Goal: Task Accomplishment & Management: Use online tool/utility

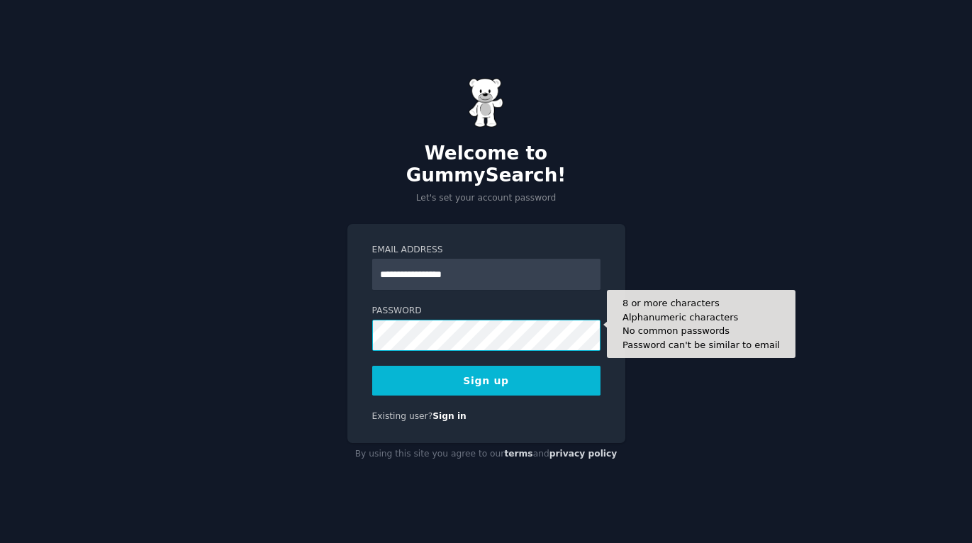
click at [372, 366] on button "Sign up" at bounding box center [486, 381] width 228 height 30
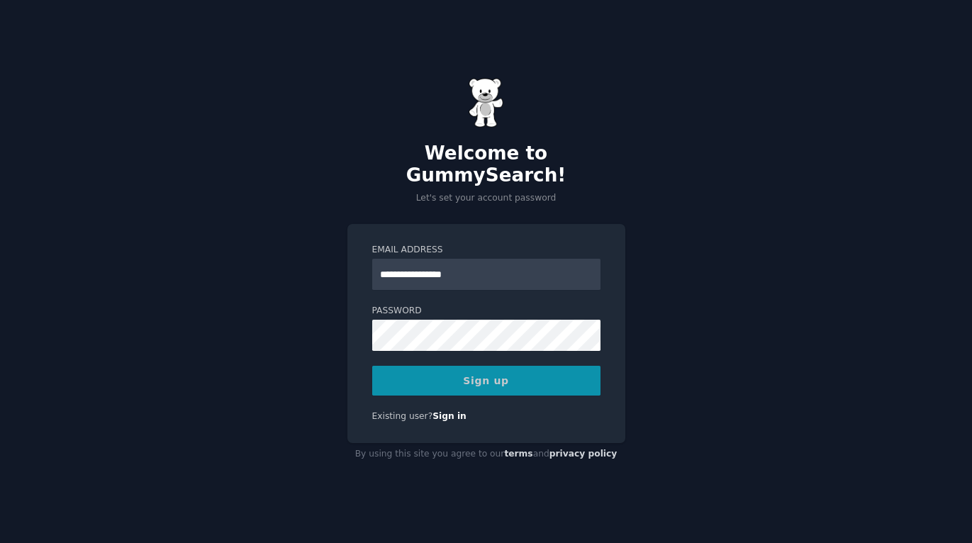
click at [563, 378] on div "Sign up" at bounding box center [486, 381] width 228 height 30
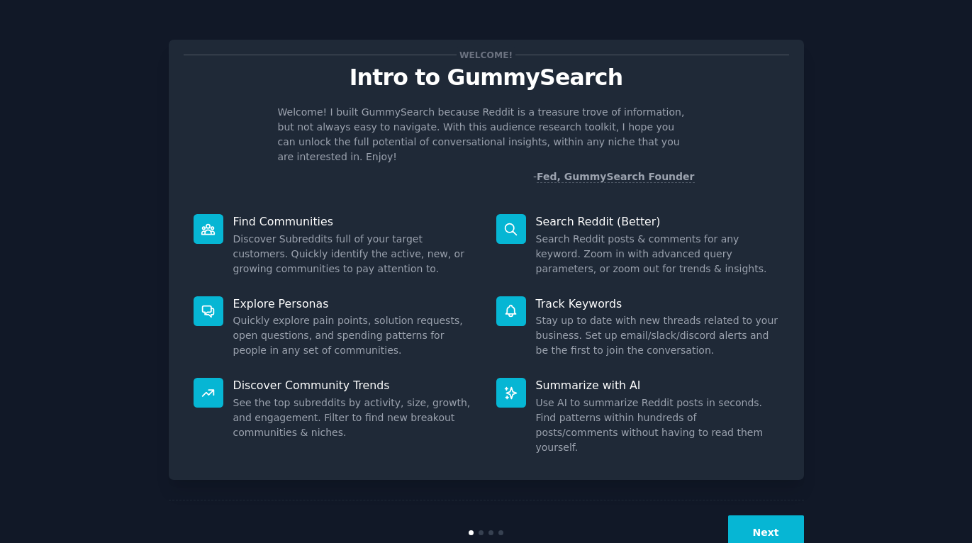
click at [774, 515] on button "Next" at bounding box center [766, 532] width 76 height 35
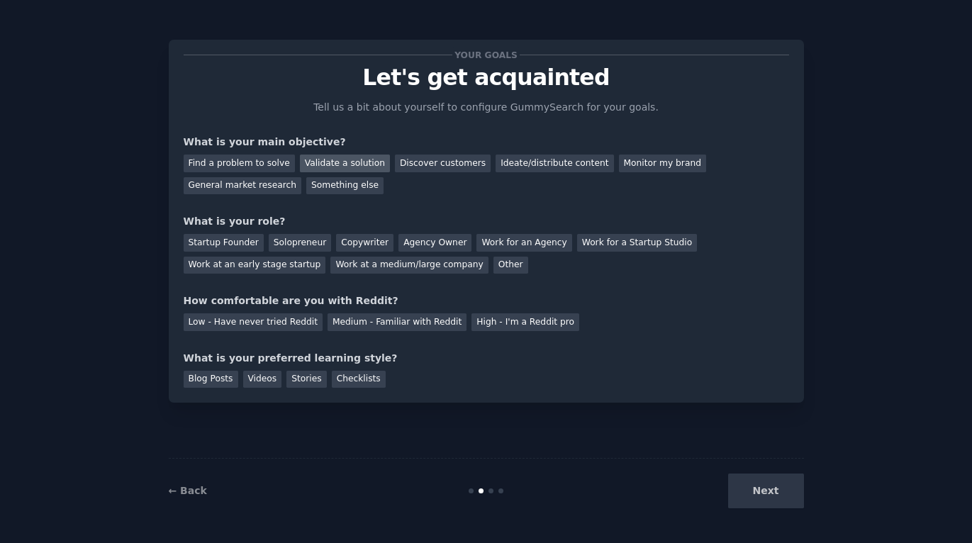
click at [335, 159] on div "Validate a solution" at bounding box center [345, 164] width 90 height 18
click at [456, 158] on div "Discover customers" at bounding box center [443, 164] width 96 height 18
click at [244, 247] on div "Startup Founder" at bounding box center [224, 243] width 80 height 18
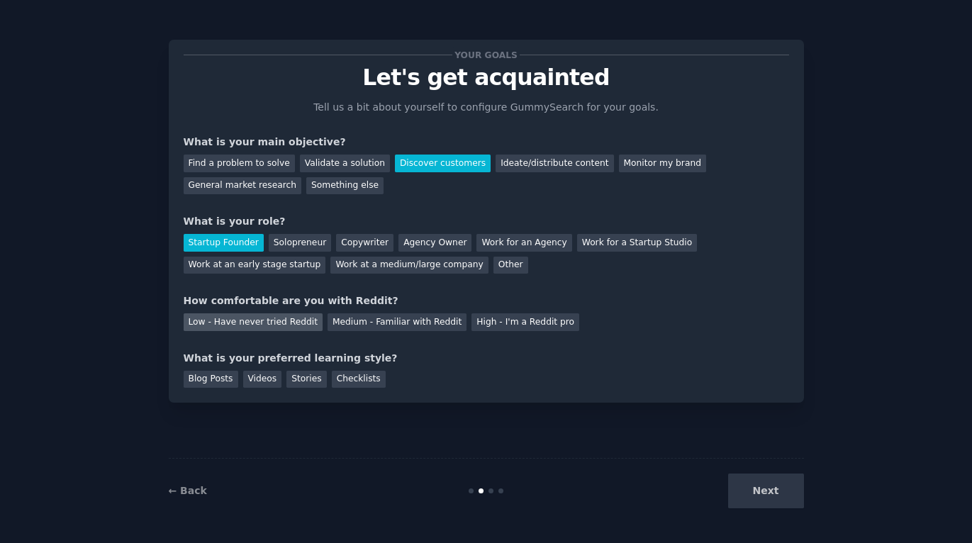
click at [285, 322] on div "Low - Have never tried Reddit" at bounding box center [253, 322] width 139 height 18
click at [258, 382] on div "Videos" at bounding box center [262, 380] width 39 height 18
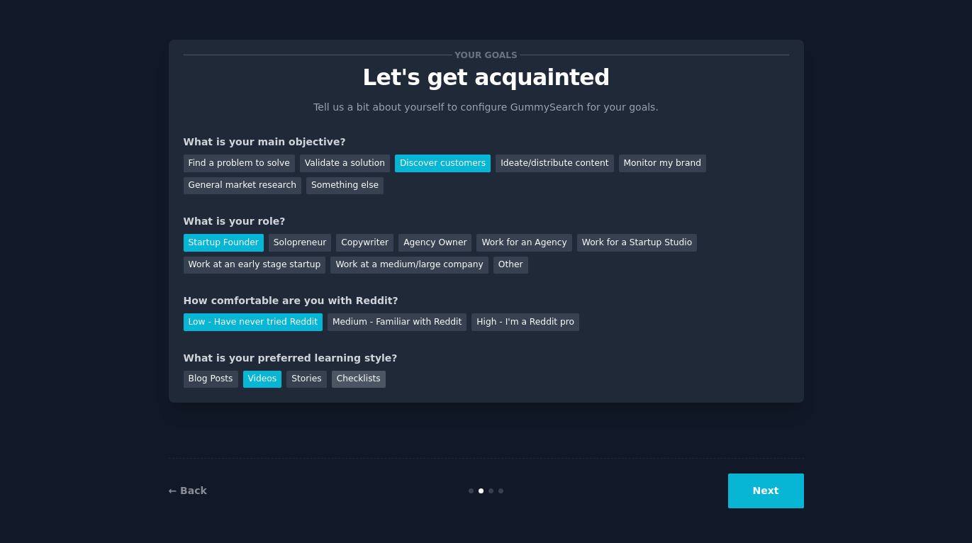
click at [343, 386] on div "Checklists" at bounding box center [359, 380] width 54 height 18
click at [274, 376] on div "Videos" at bounding box center [262, 380] width 39 height 18
click at [768, 500] on button "Next" at bounding box center [766, 490] width 76 height 35
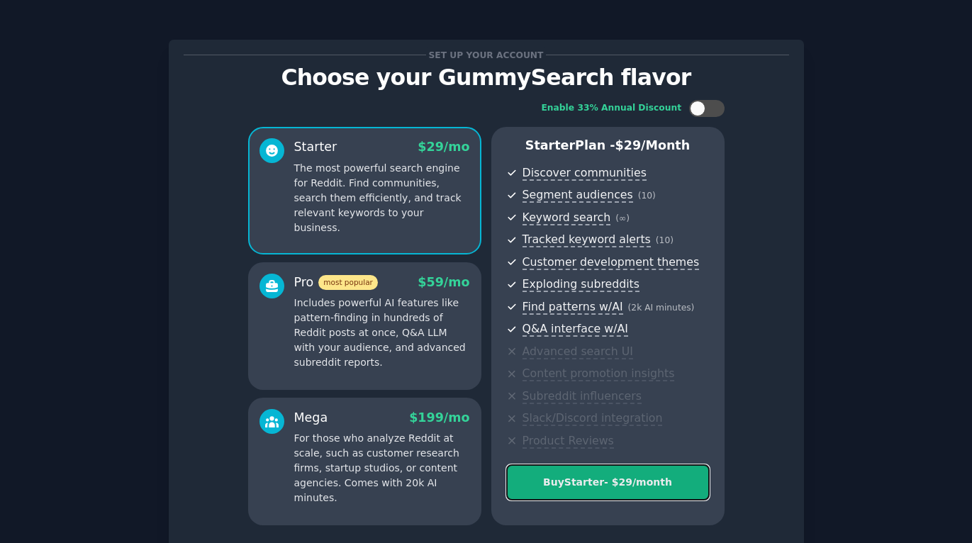
click at [596, 471] on button "Buy Starter - $ 29 /month" at bounding box center [607, 482] width 203 height 36
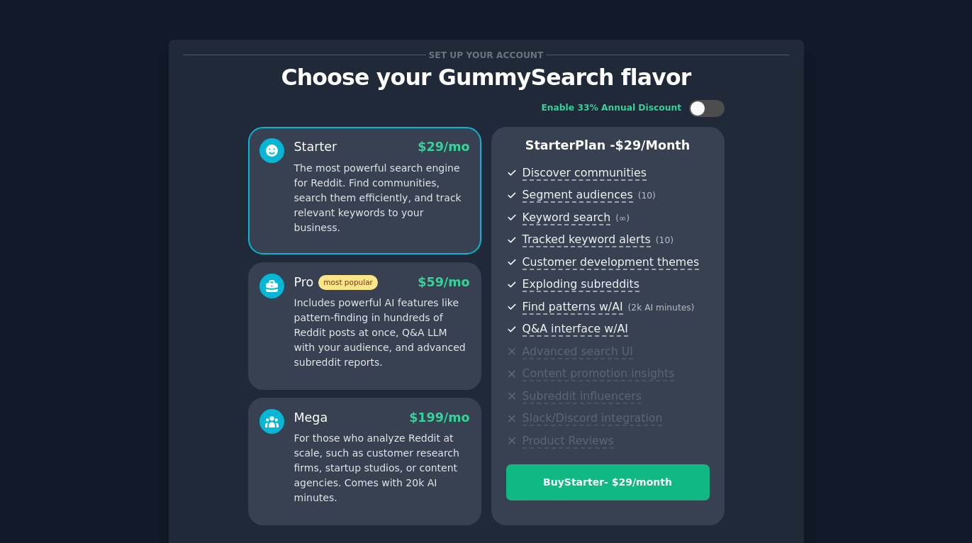
click at [805, 30] on div "Set up your account Choose your GummySearch flavor Enable 33% Annual Discount S…" at bounding box center [486, 330] width 932 height 620
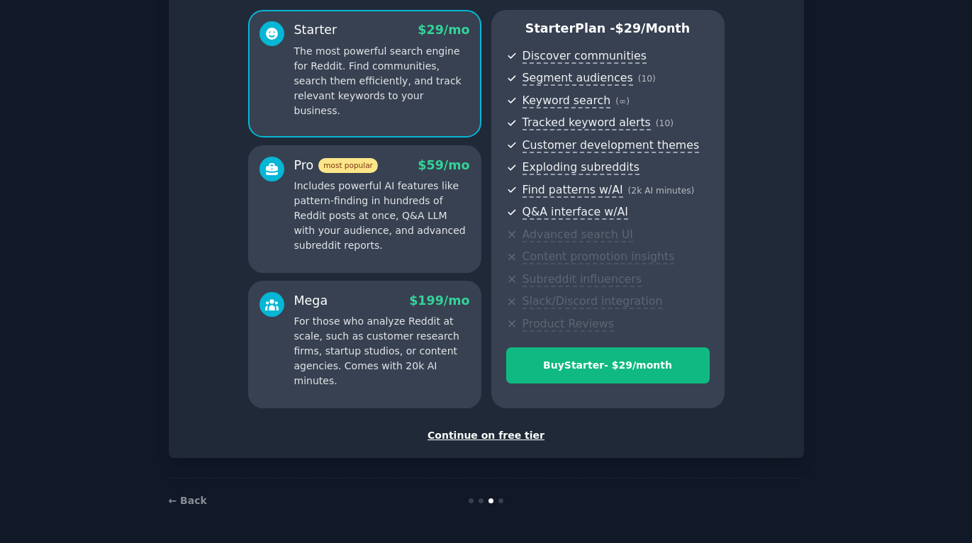
click at [525, 430] on div "Continue on free tier" at bounding box center [486, 435] width 605 height 15
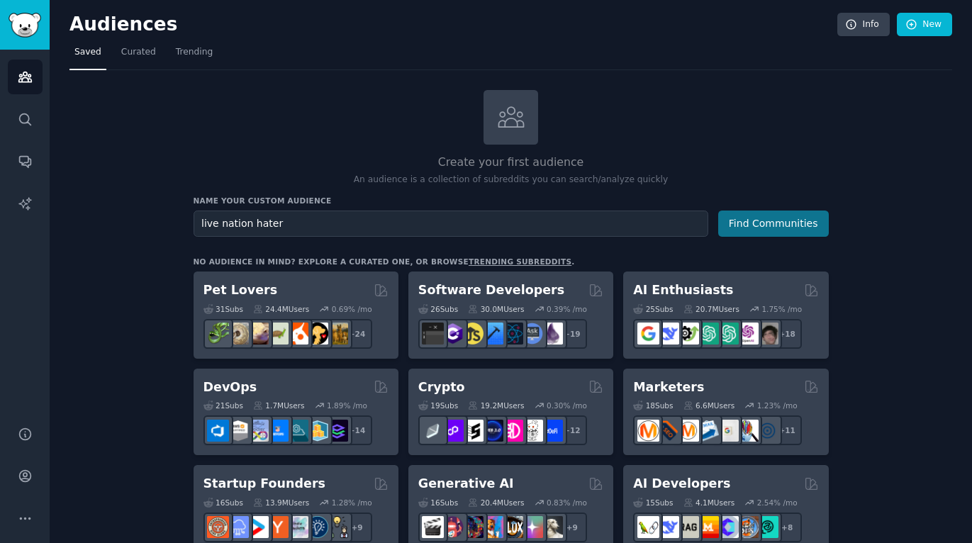
type input "live nation hater"
click at [782, 223] on button "Find Communities" at bounding box center [773, 224] width 111 height 26
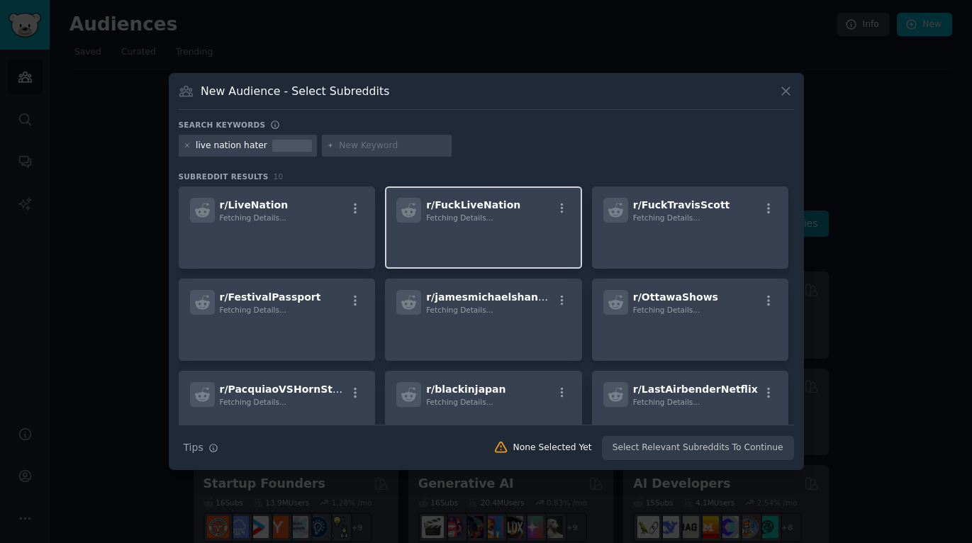
click at [444, 226] on div "r/ FuckLiveNation Fetching Details..." at bounding box center [483, 227] width 197 height 82
click at [479, 219] on span "Fetching Details..." at bounding box center [459, 217] width 67 height 9
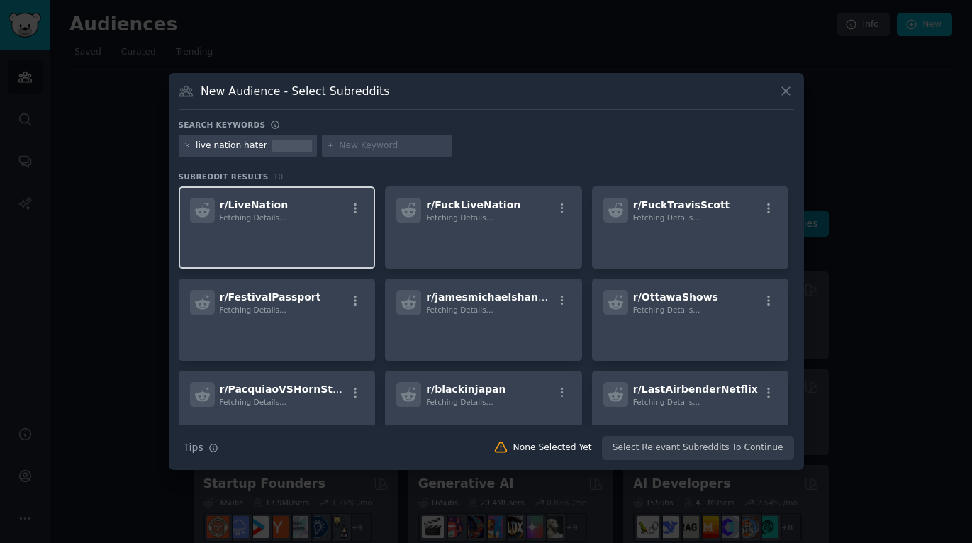
click at [280, 223] on div "r/ LiveNation Fetching Details..." at bounding box center [277, 227] width 197 height 82
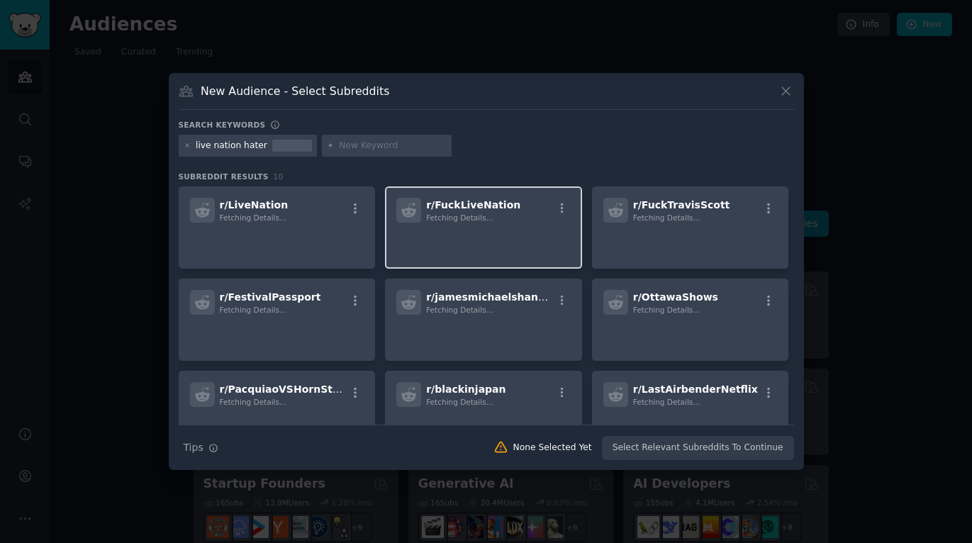
click at [421, 232] on p at bounding box center [483, 243] width 174 height 30
click at [708, 451] on div "Search Tips Tips None Selected Yet Select Relevant Subreddits To Continue" at bounding box center [486, 442] width 615 height 35
click at [483, 219] on span "Fetching Details..." at bounding box center [459, 217] width 67 height 9
click at [426, 136] on div at bounding box center [387, 146] width 130 height 23
click at [449, 184] on div "Subreddit Results 10 r/ LiveNation Fetching Details... r/ FuckLiveNation Fetchi…" at bounding box center [486, 298] width 615 height 253
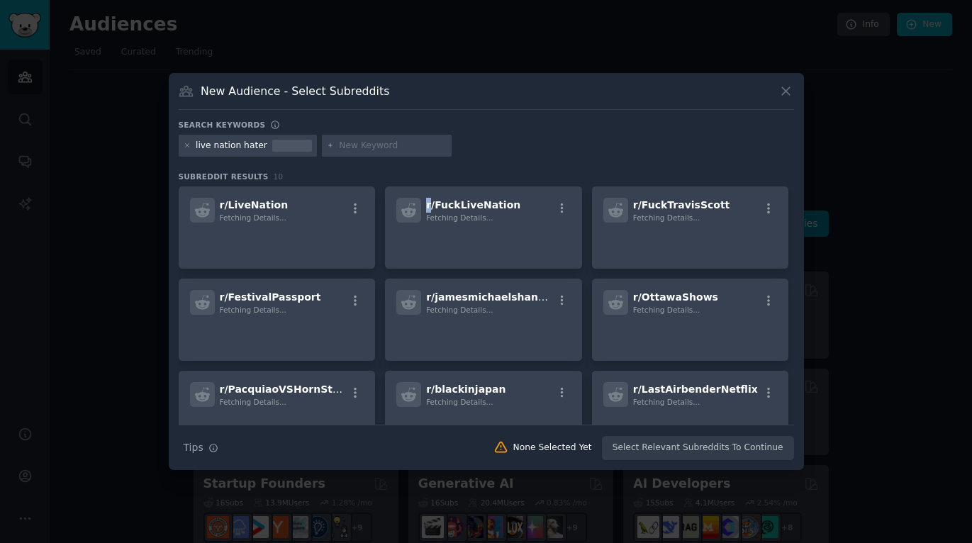
click at [449, 184] on div "Subreddit Results 10 r/ LiveNation Fetching Details... r/ FuckLiveNation Fetchi…" at bounding box center [486, 298] width 615 height 253
click at [406, 191] on div "r/ FuckLiveNation Fetching Details..." at bounding box center [483, 227] width 197 height 82
click at [418, 205] on div at bounding box center [408, 210] width 25 height 25
click at [389, 205] on div "r/ FuckLiveNation Fetching Details..." at bounding box center [483, 227] width 197 height 82
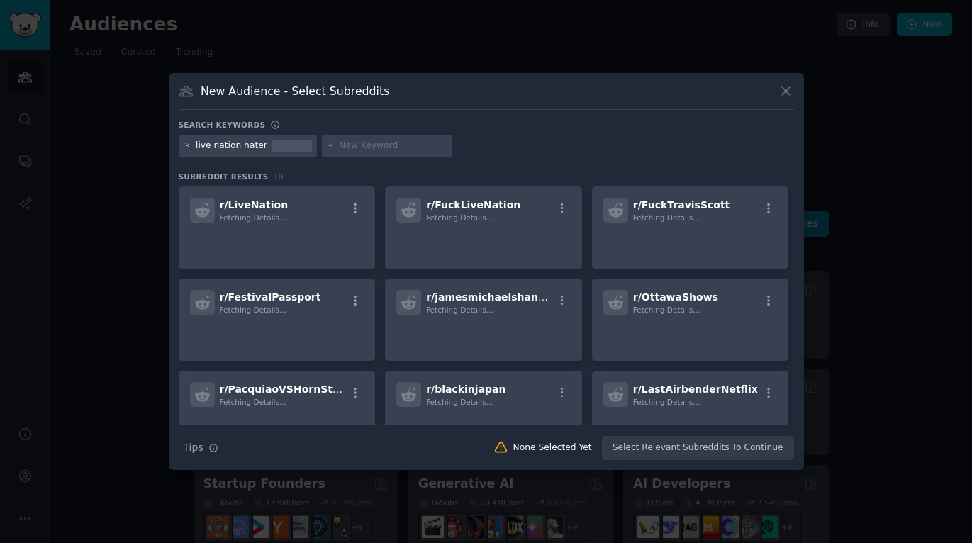
click at [185, 145] on icon at bounding box center [188, 146] width 8 height 8
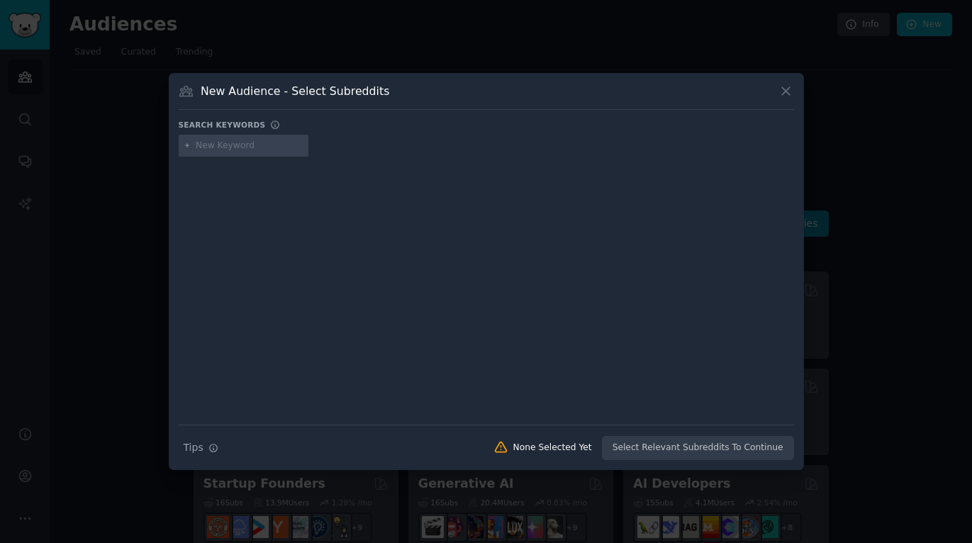
click at [208, 145] on input "text" at bounding box center [250, 146] width 108 height 13
type input "live nation"
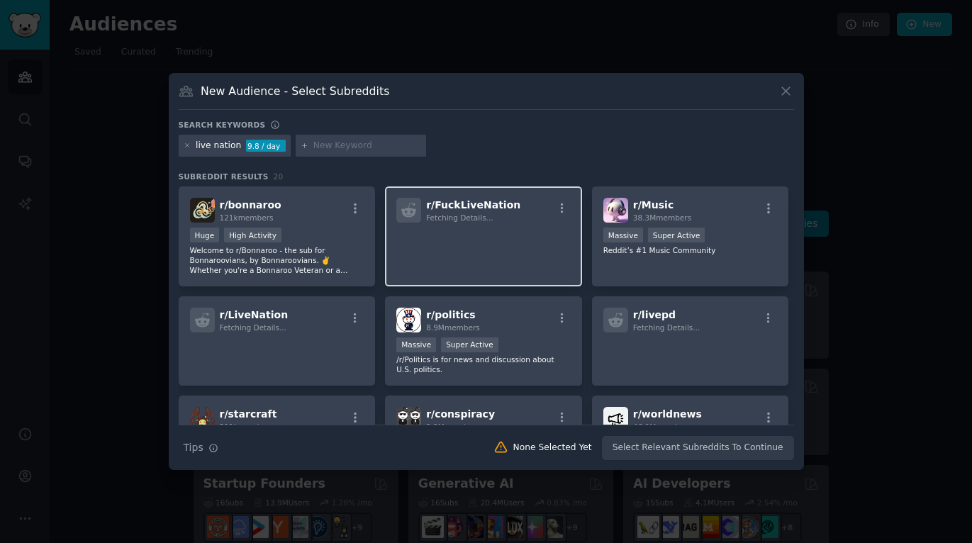
click at [449, 218] on span "Fetching Details..." at bounding box center [459, 217] width 67 height 9
click at [408, 198] on div at bounding box center [408, 210] width 25 height 25
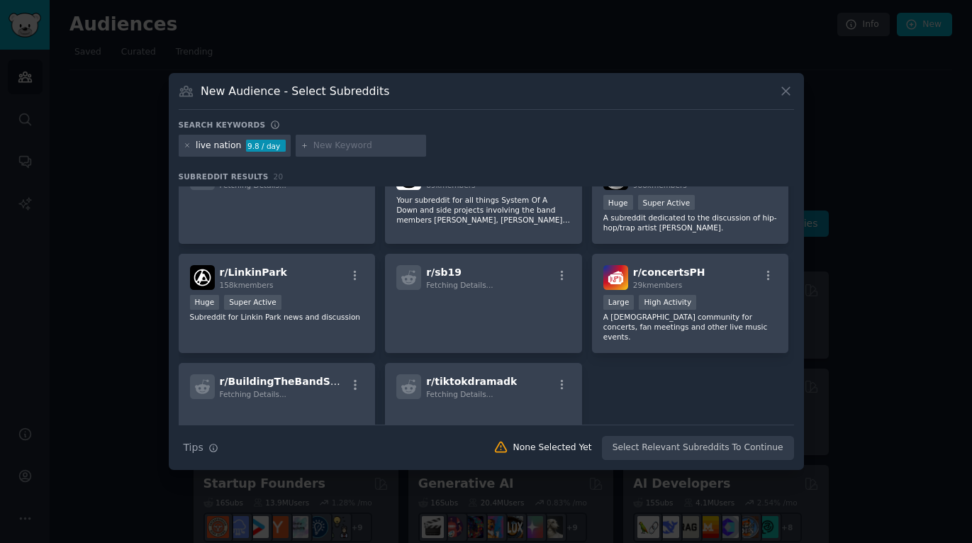
scroll to position [521, 0]
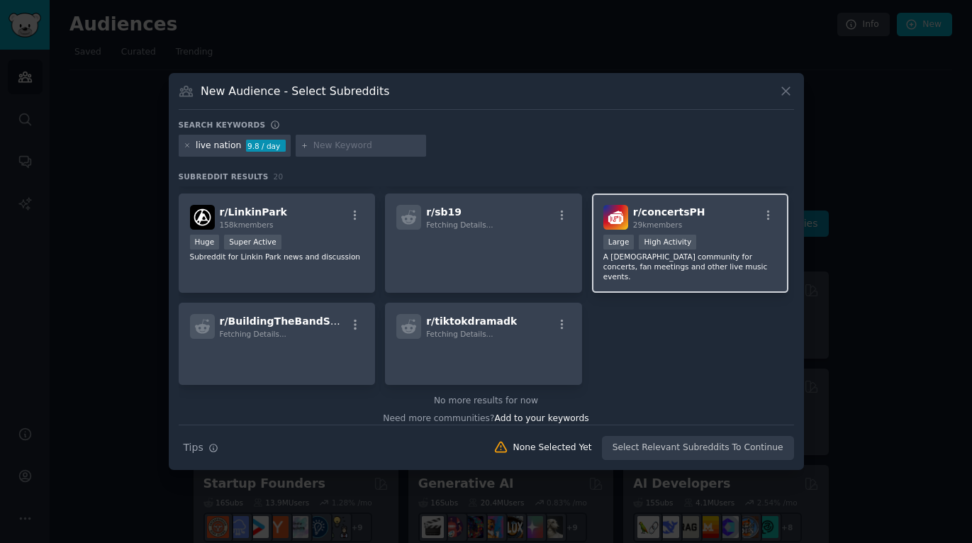
click at [734, 236] on div "Large High Activity" at bounding box center [690, 244] width 174 height 18
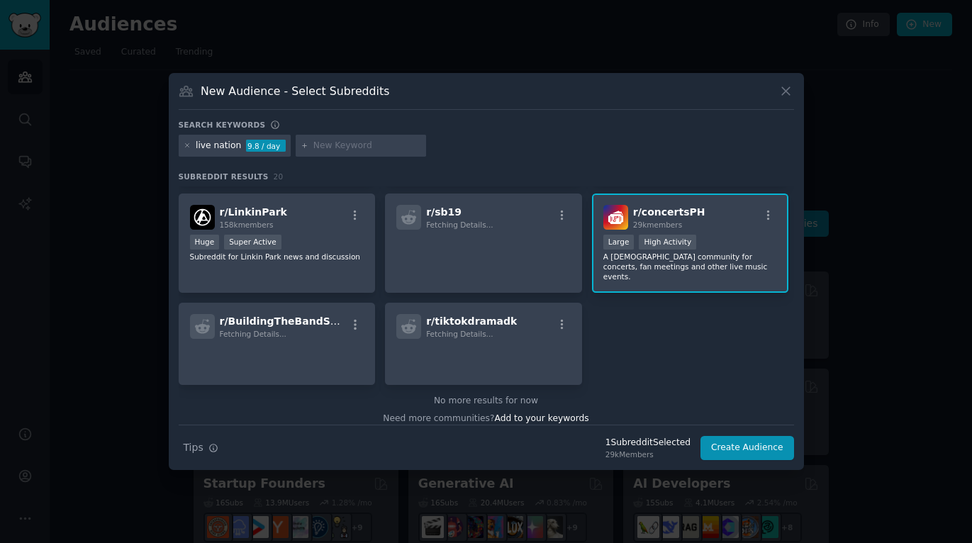
click at [318, 142] on input "text" at bounding box center [367, 146] width 108 height 13
type input "ticketmaster"
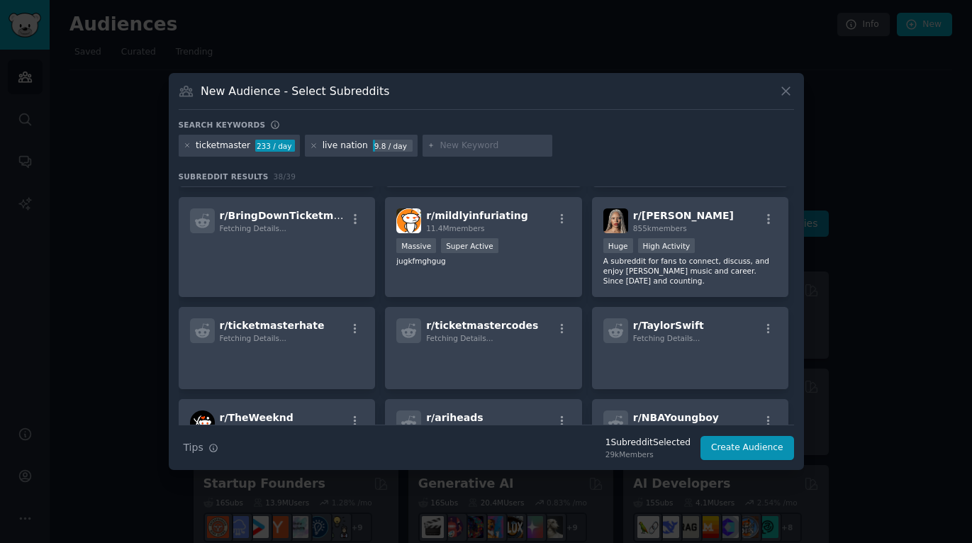
scroll to position [643, 0]
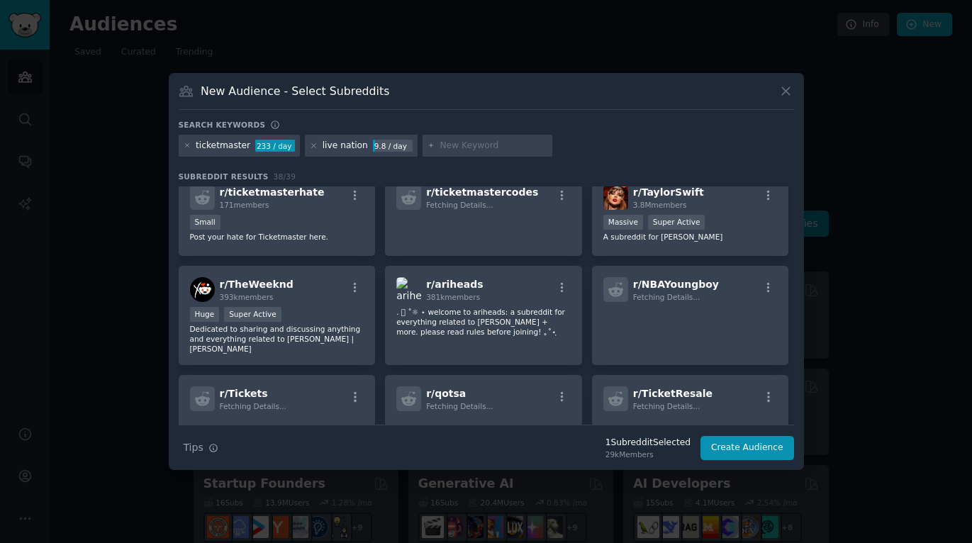
click at [442, 146] on input "text" at bounding box center [493, 146] width 108 height 13
click at [184, 147] on icon at bounding box center [188, 146] width 8 height 8
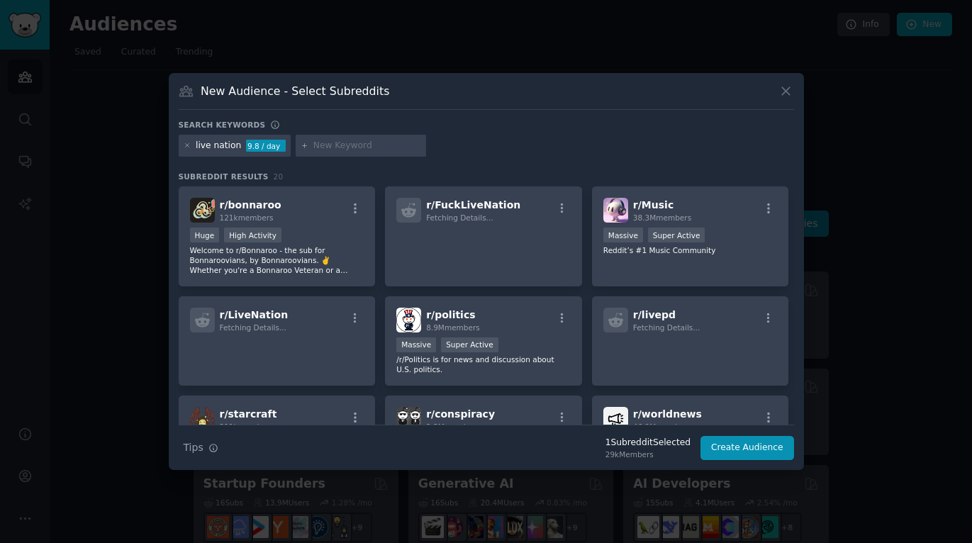
click at [374, 148] on input "text" at bounding box center [367, 146] width 108 height 13
type input "concert"
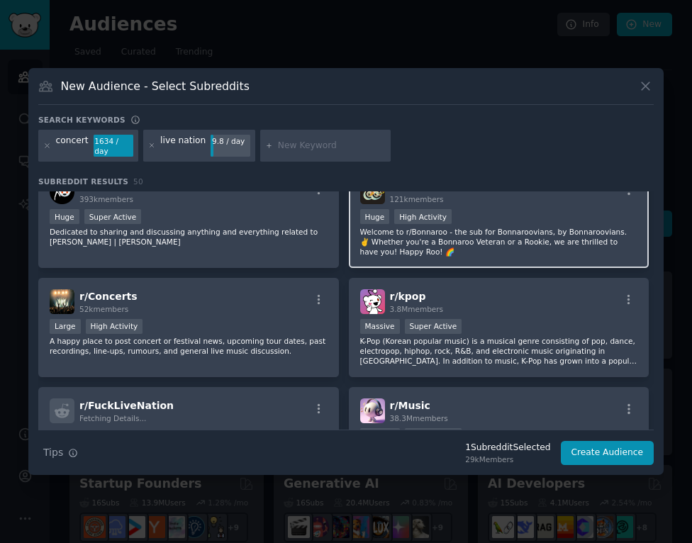
scroll to position [24, 0]
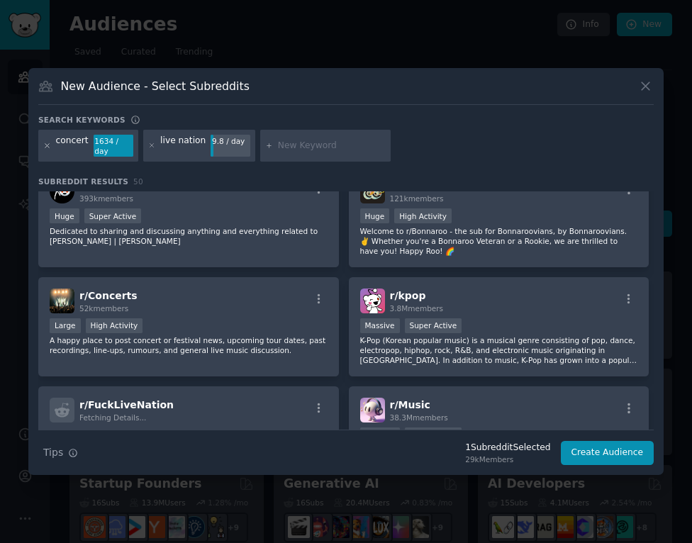
click at [44, 147] on icon at bounding box center [47, 146] width 8 height 8
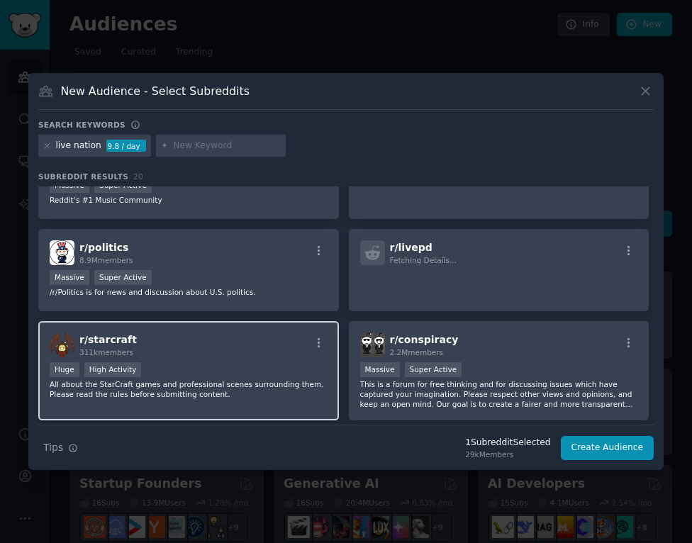
scroll to position [168, 0]
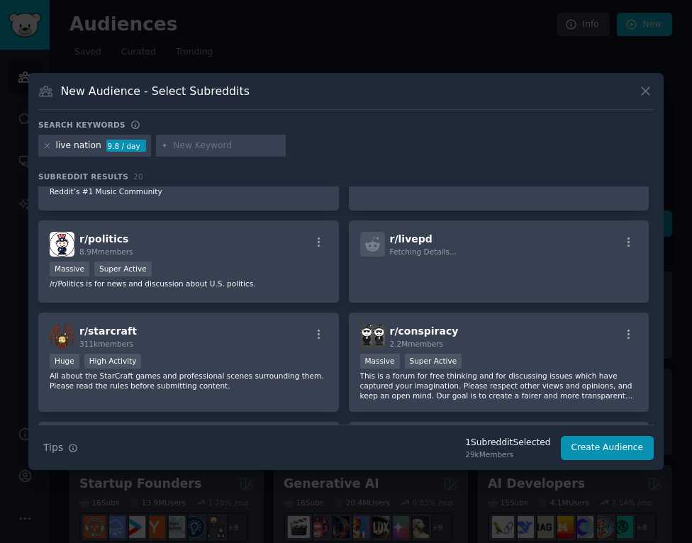
click at [181, 145] on input "text" at bounding box center [227, 146] width 108 height 13
type input "p"
paste input "concertsPH"
type input "concertsPH"
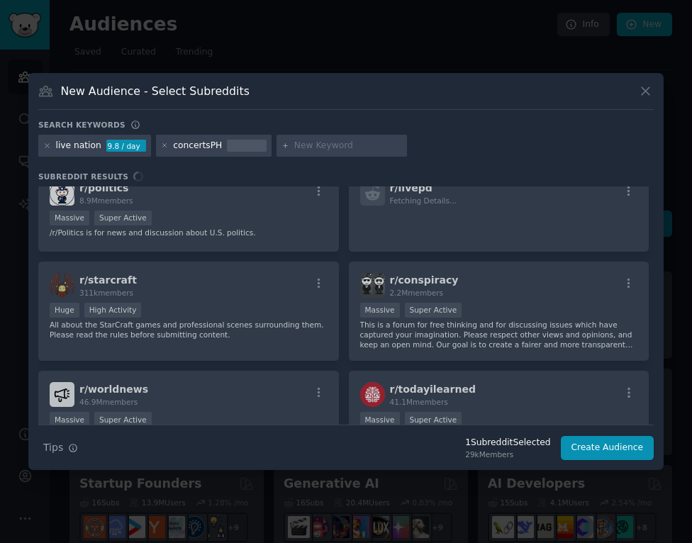
scroll to position [311, 0]
